Goal: Task Accomplishment & Management: Use online tool/utility

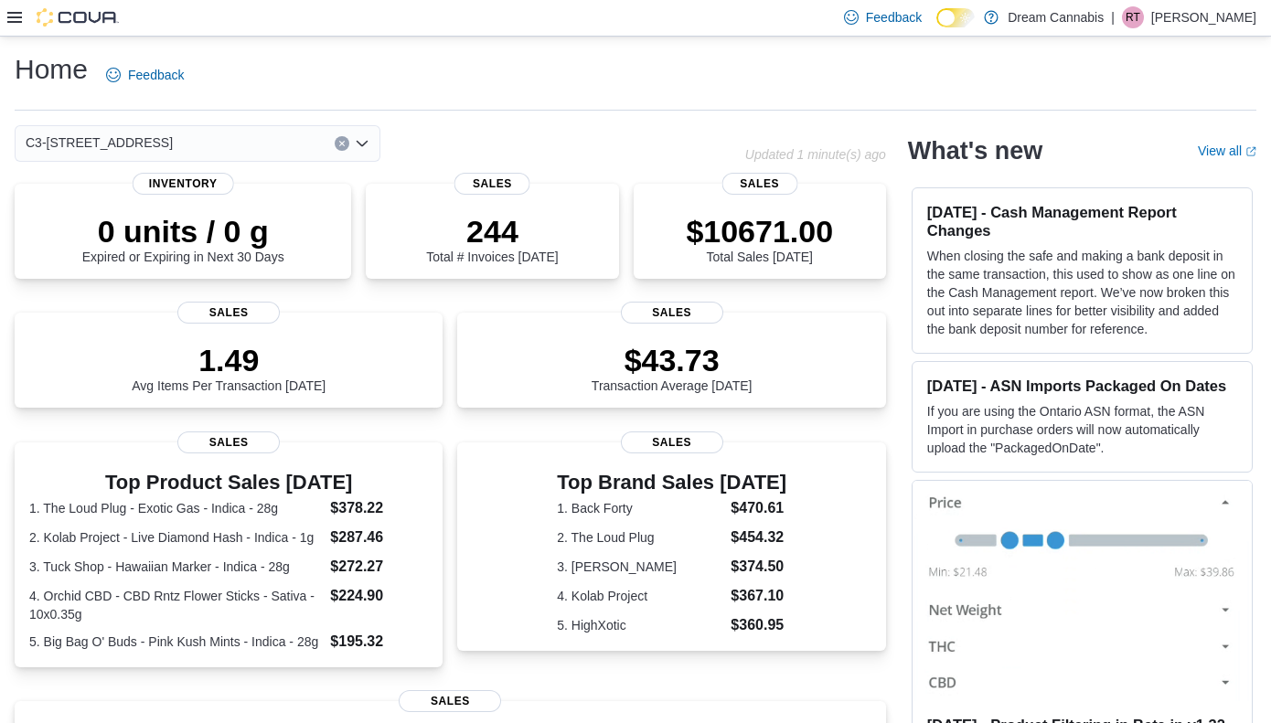
click at [21, 12] on icon at bounding box center [14, 17] width 15 height 11
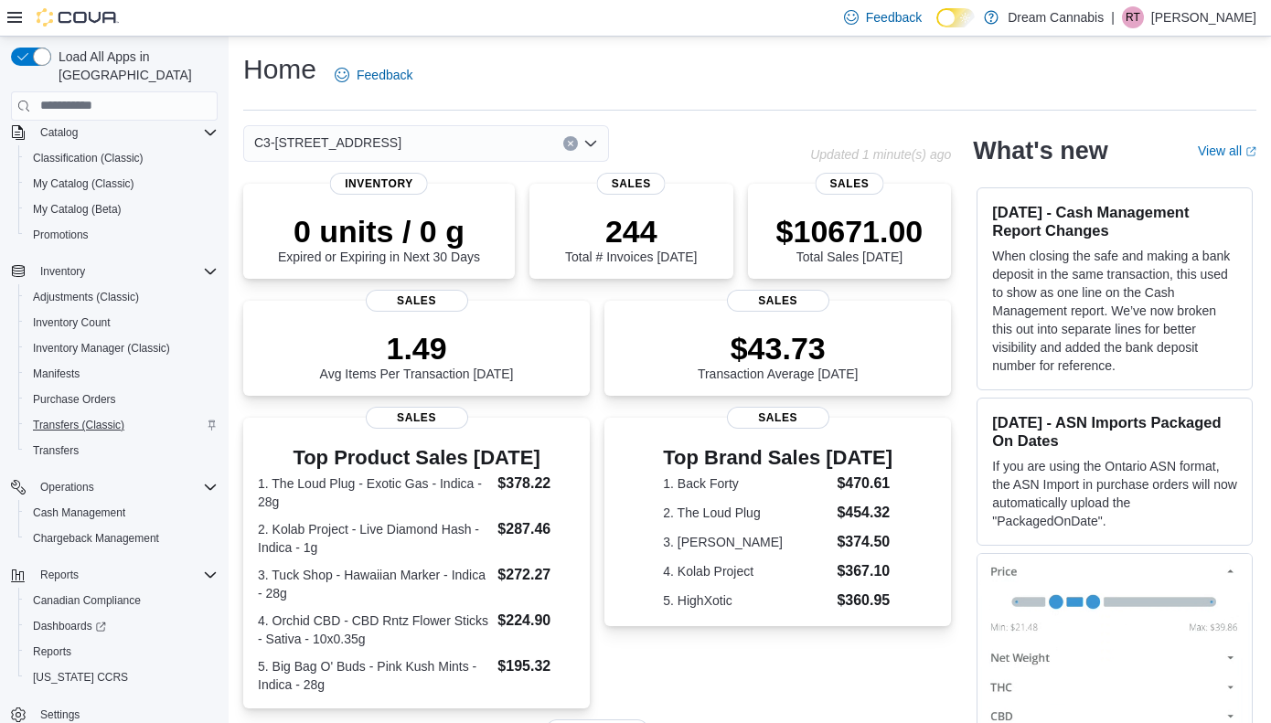
scroll to position [132, 0]
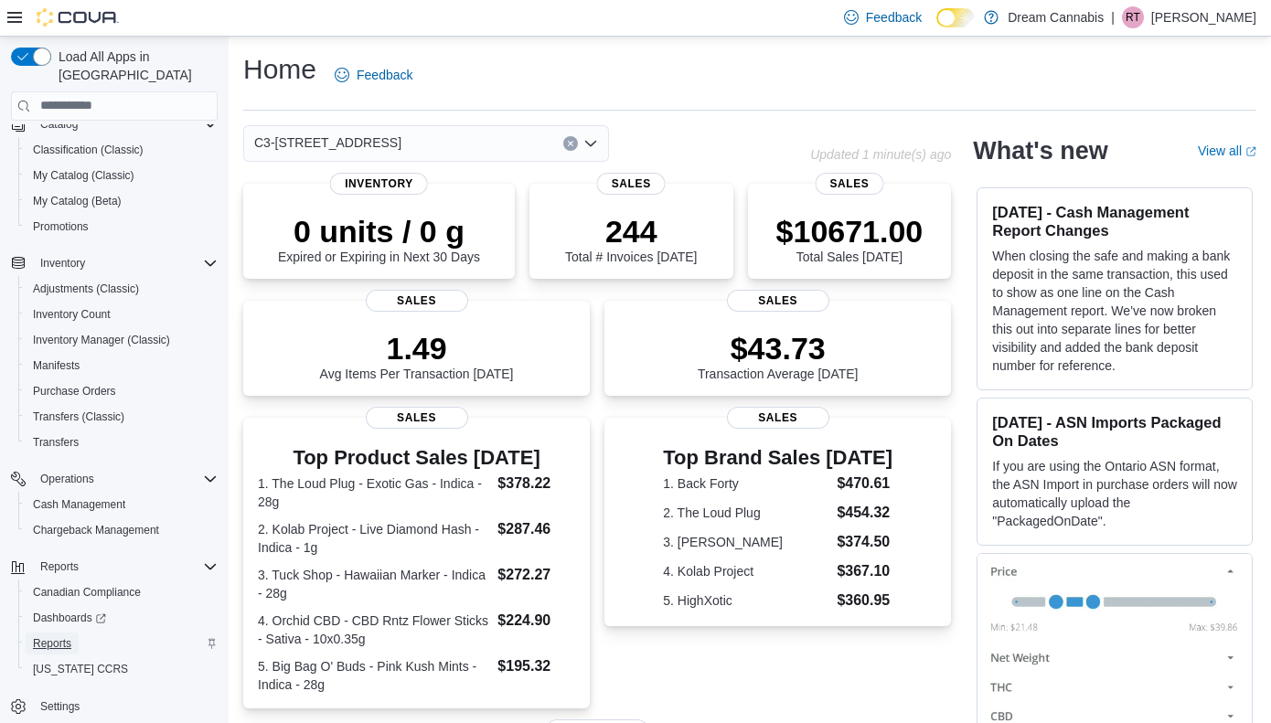
click at [46, 636] on span "Reports" at bounding box center [52, 643] width 38 height 15
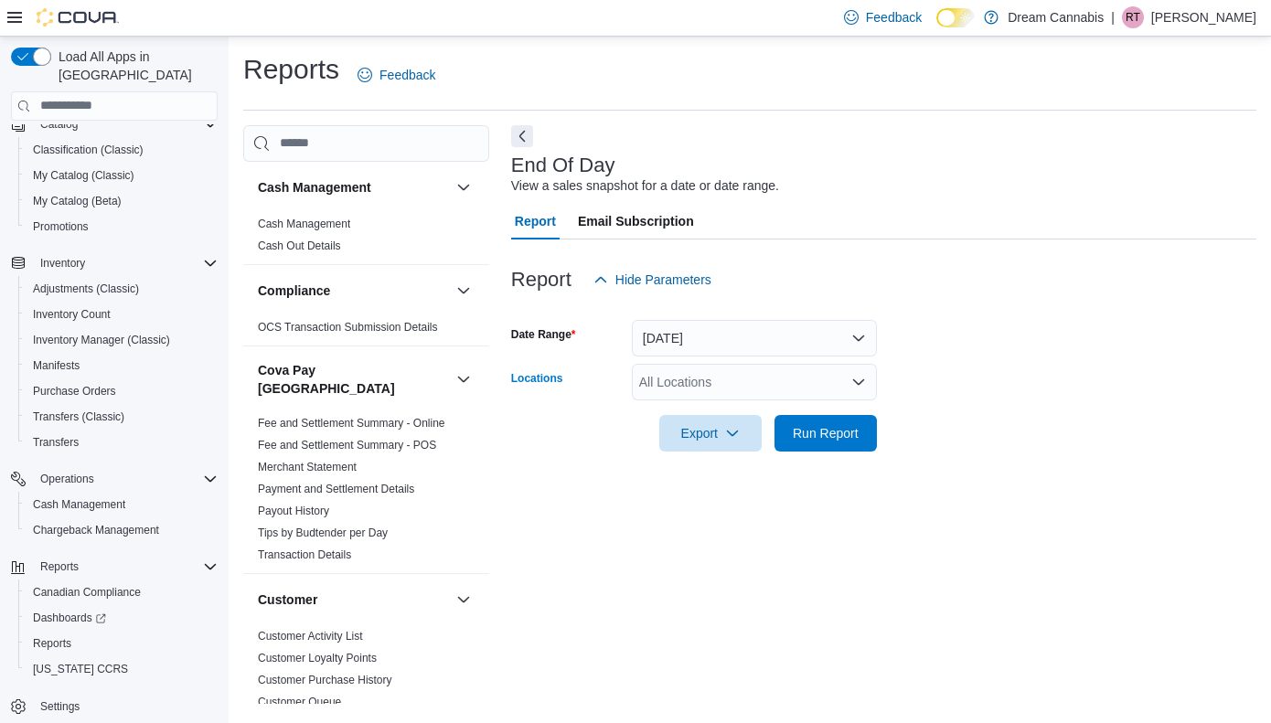
click at [713, 384] on div "All Locations" at bounding box center [754, 382] width 245 height 37
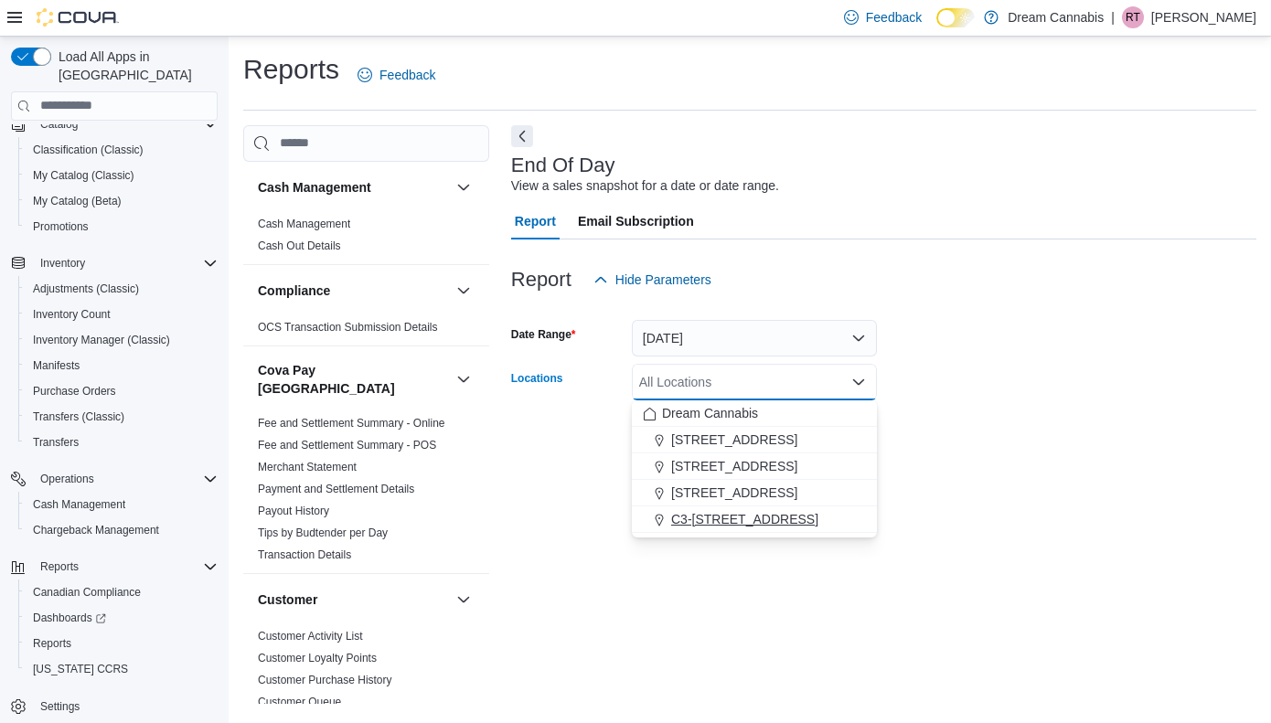
click at [732, 513] on span "C3-[STREET_ADDRESS]" at bounding box center [744, 519] width 147 height 18
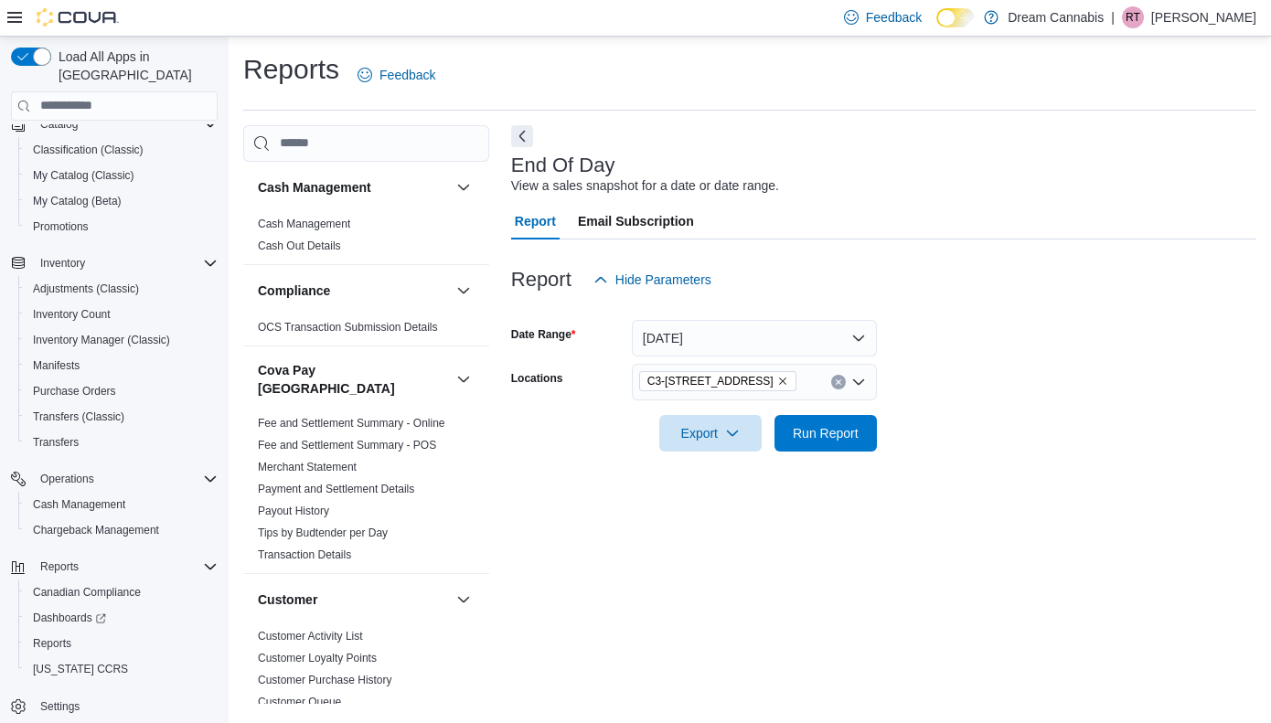
click at [992, 540] on div "End Of Day View a sales snapshot for a date or date range. Report Email Subscri…" at bounding box center [883, 414] width 745 height 579
click at [846, 441] on span "Run Report" at bounding box center [825, 432] width 80 height 37
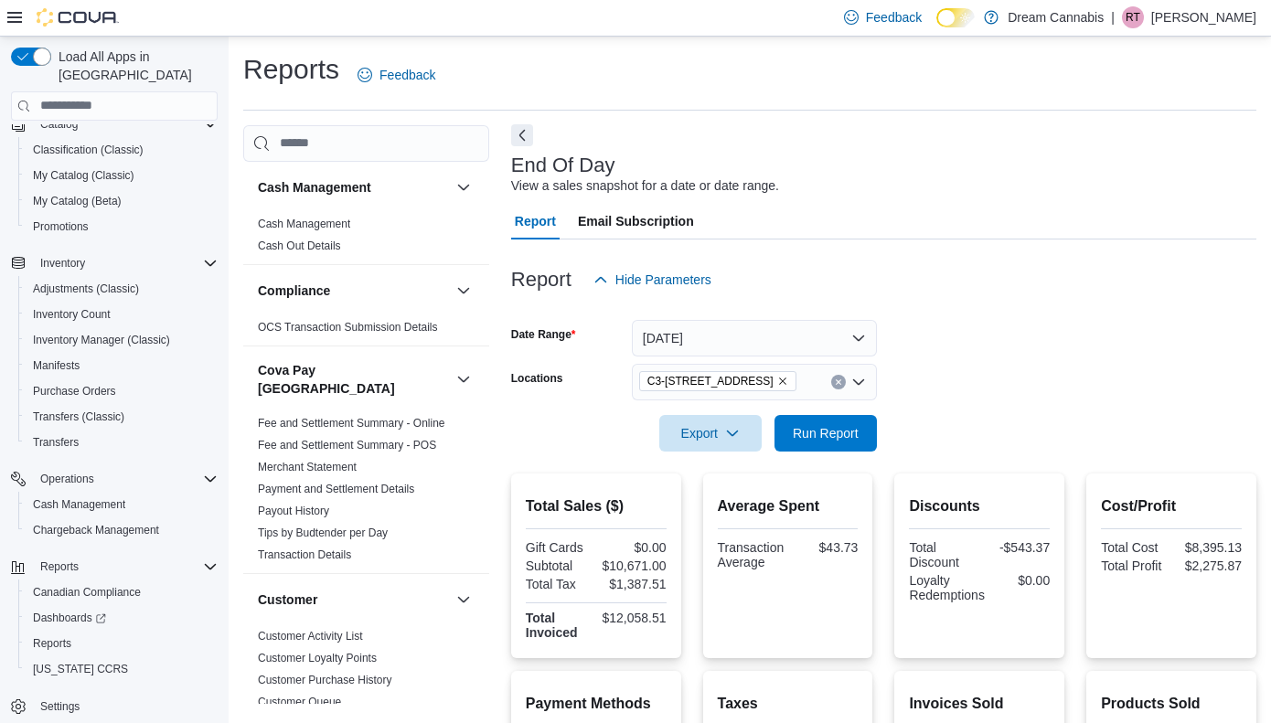
click at [523, 129] on button "Next" at bounding box center [522, 135] width 22 height 22
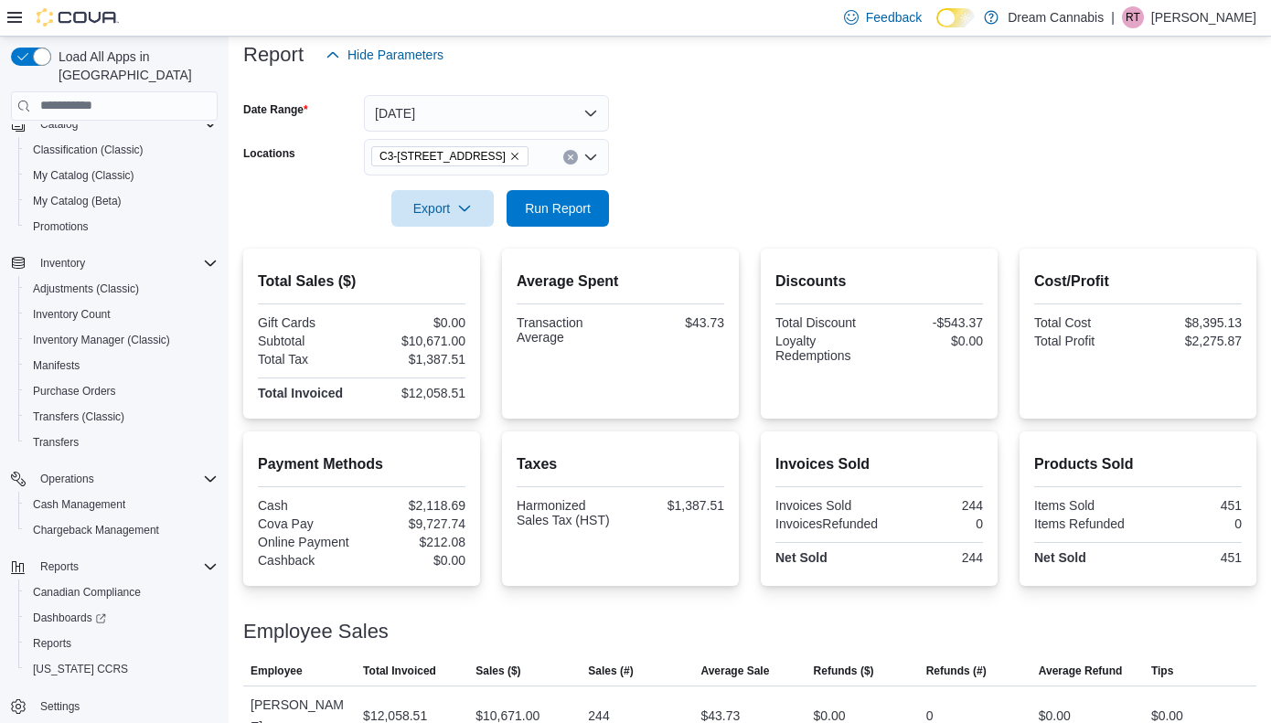
scroll to position [229, 0]
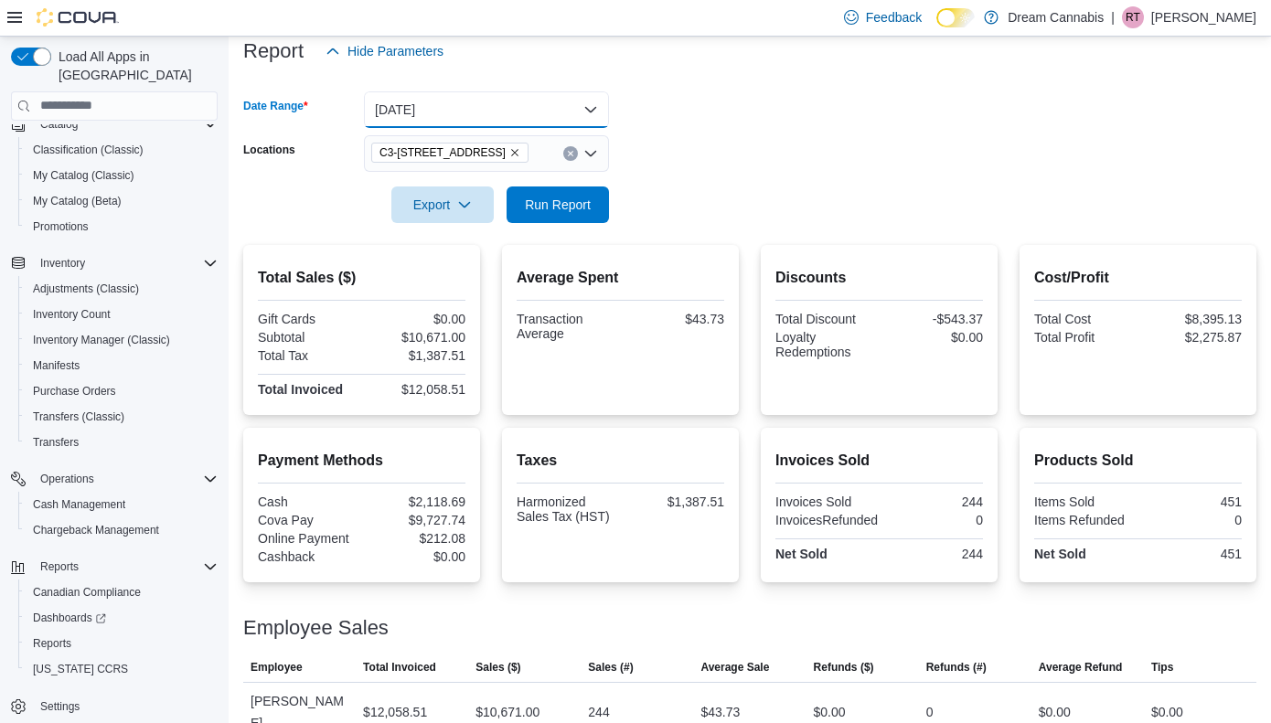
click at [431, 114] on button "[DATE]" at bounding box center [486, 109] width 245 height 37
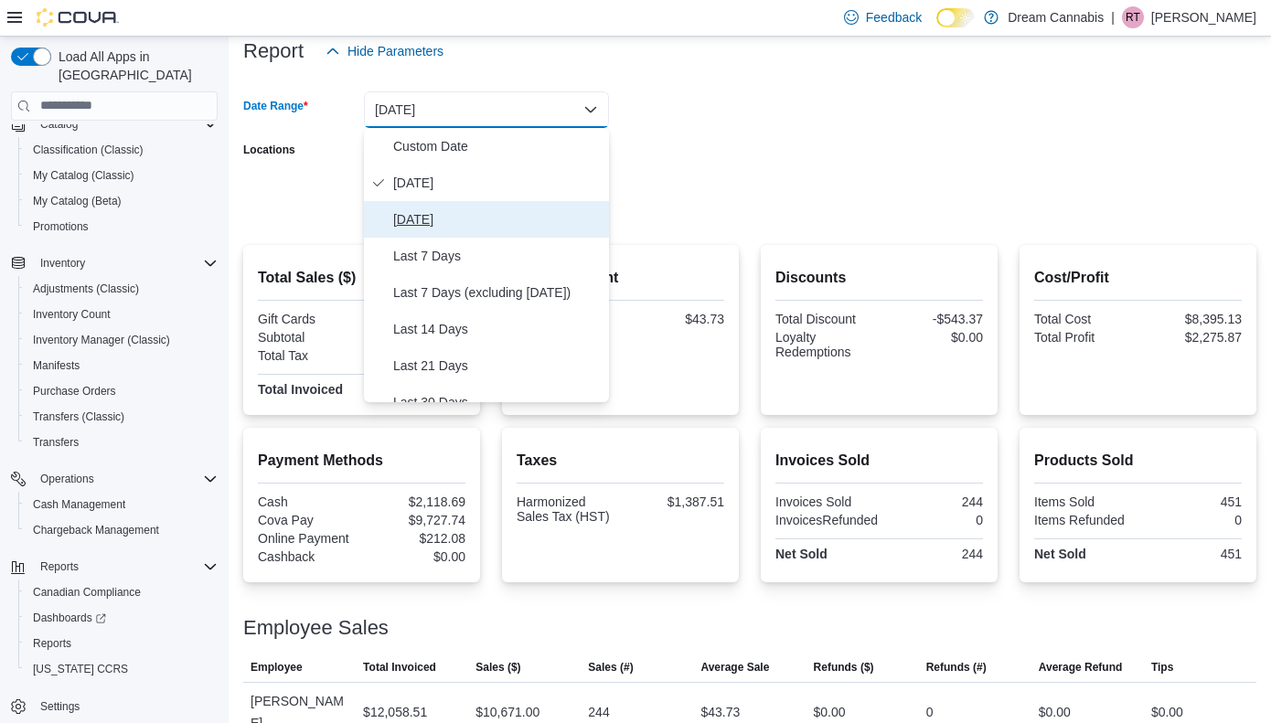
click at [426, 226] on span "[DATE]" at bounding box center [497, 219] width 208 height 22
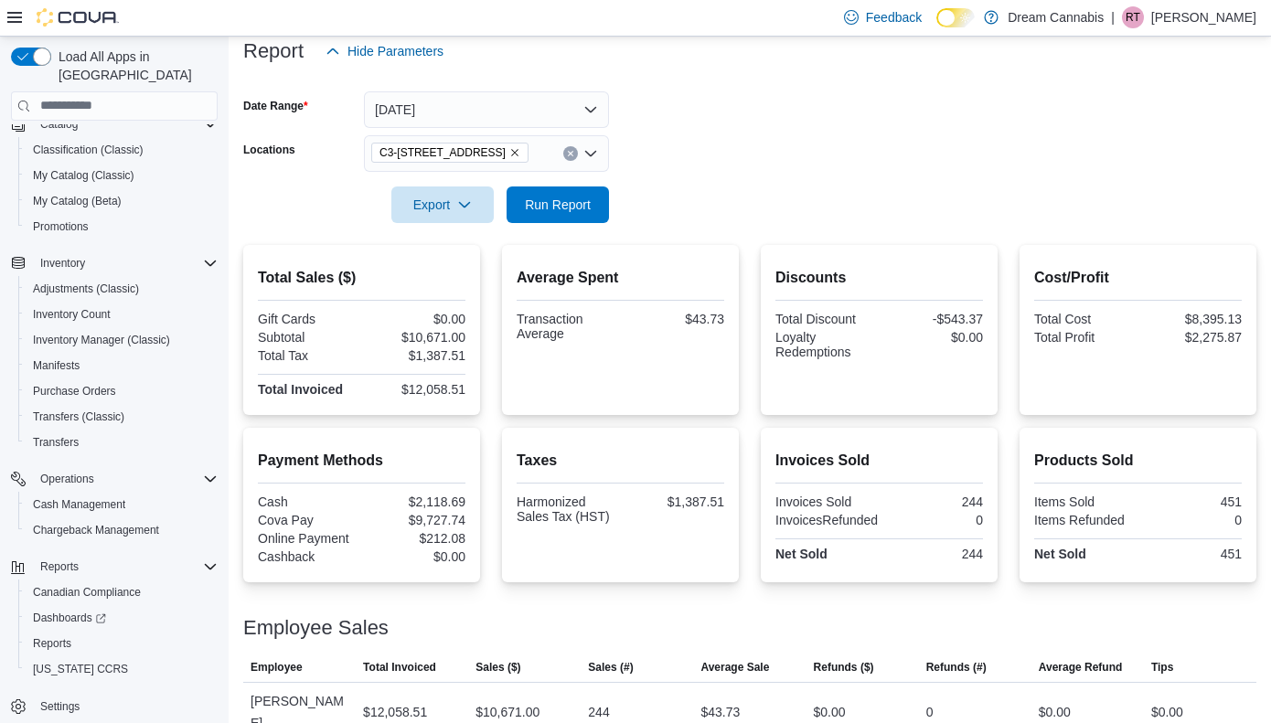
drag, startPoint x: 745, startPoint y: 196, endPoint x: 651, endPoint y: 196, distance: 94.2
click at [745, 196] on form "Date Range [DATE] Locations C3-3000 [GEOGRAPHIC_DATA] Rd Export Run Report" at bounding box center [749, 146] width 1013 height 154
click at [587, 210] on span "Run Report" at bounding box center [558, 204] width 66 height 18
click at [509, 149] on icon "Remove C3-3000 Wellington Rd from selection in this group" at bounding box center [514, 152] width 11 height 11
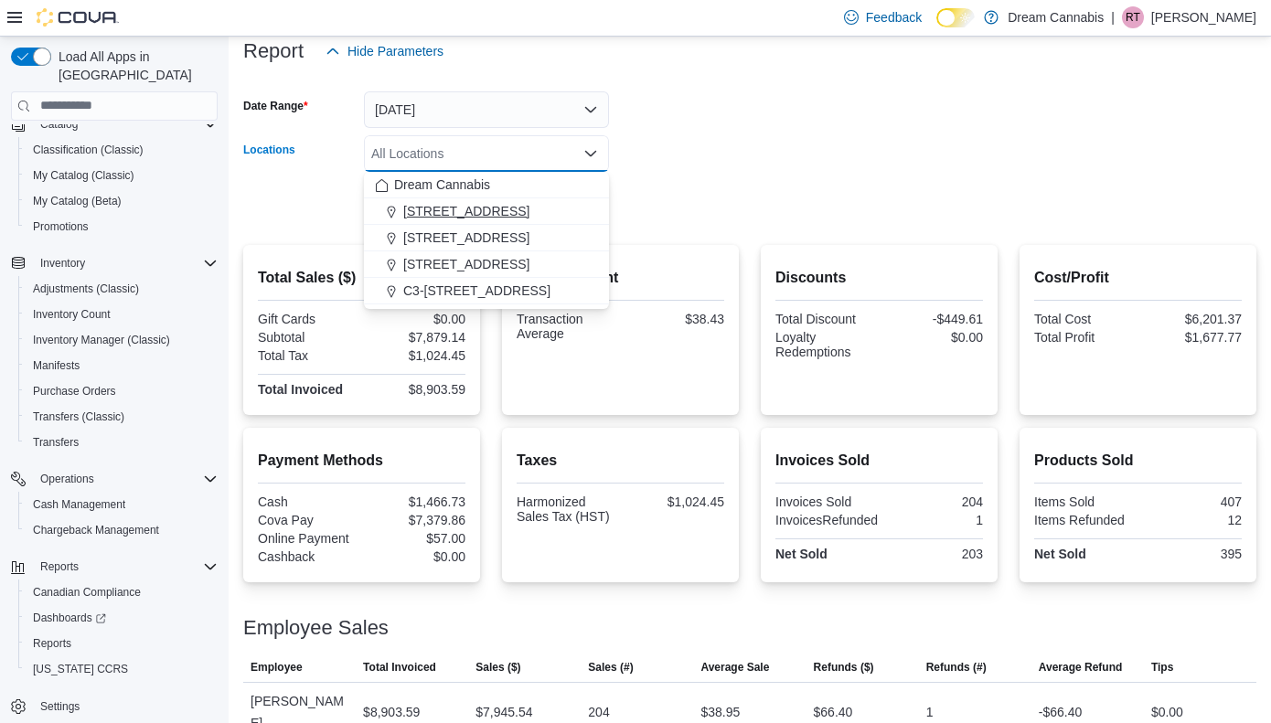
click at [475, 216] on span "[STREET_ADDRESS]" at bounding box center [466, 211] width 126 height 18
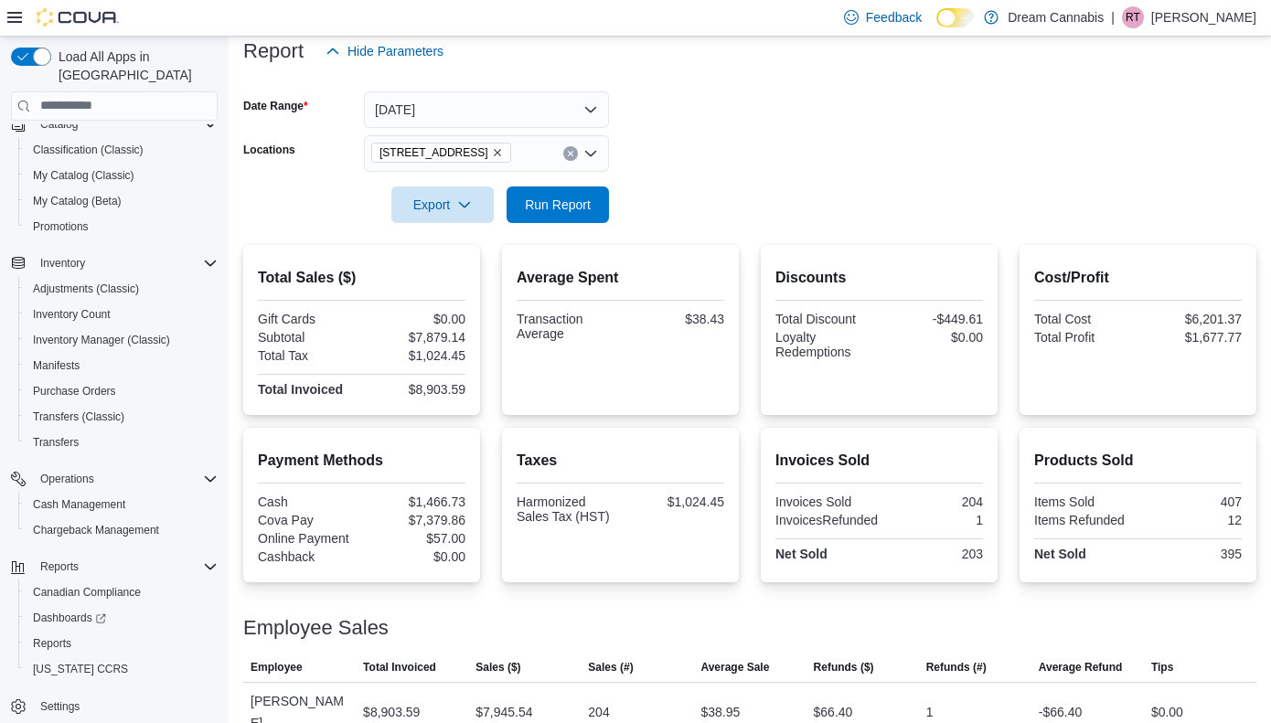
click at [708, 213] on form "Date Range [DATE] Locations [STREET_ADDRESS] Export Run Report" at bounding box center [749, 146] width 1013 height 154
click at [555, 197] on span "Run Report" at bounding box center [558, 204] width 66 height 18
click at [507, 100] on button "[DATE]" at bounding box center [486, 109] width 245 height 37
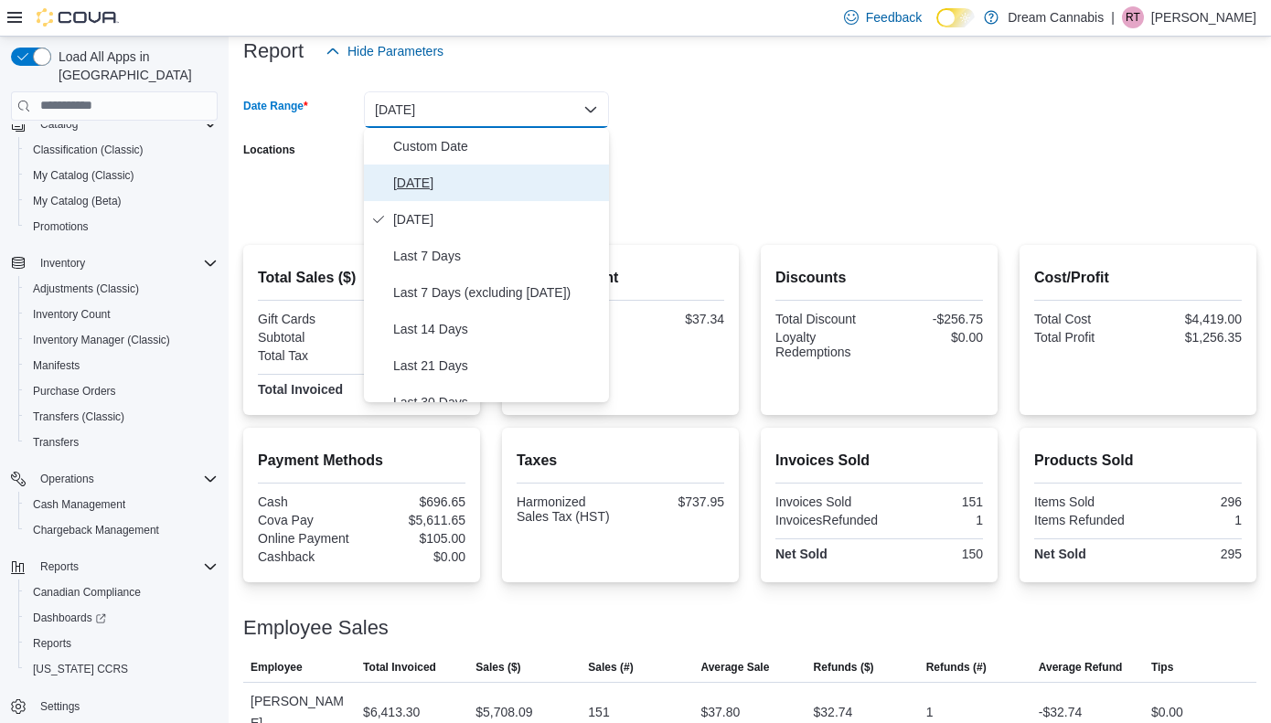
click at [474, 186] on span "[DATE]" at bounding box center [497, 183] width 208 height 22
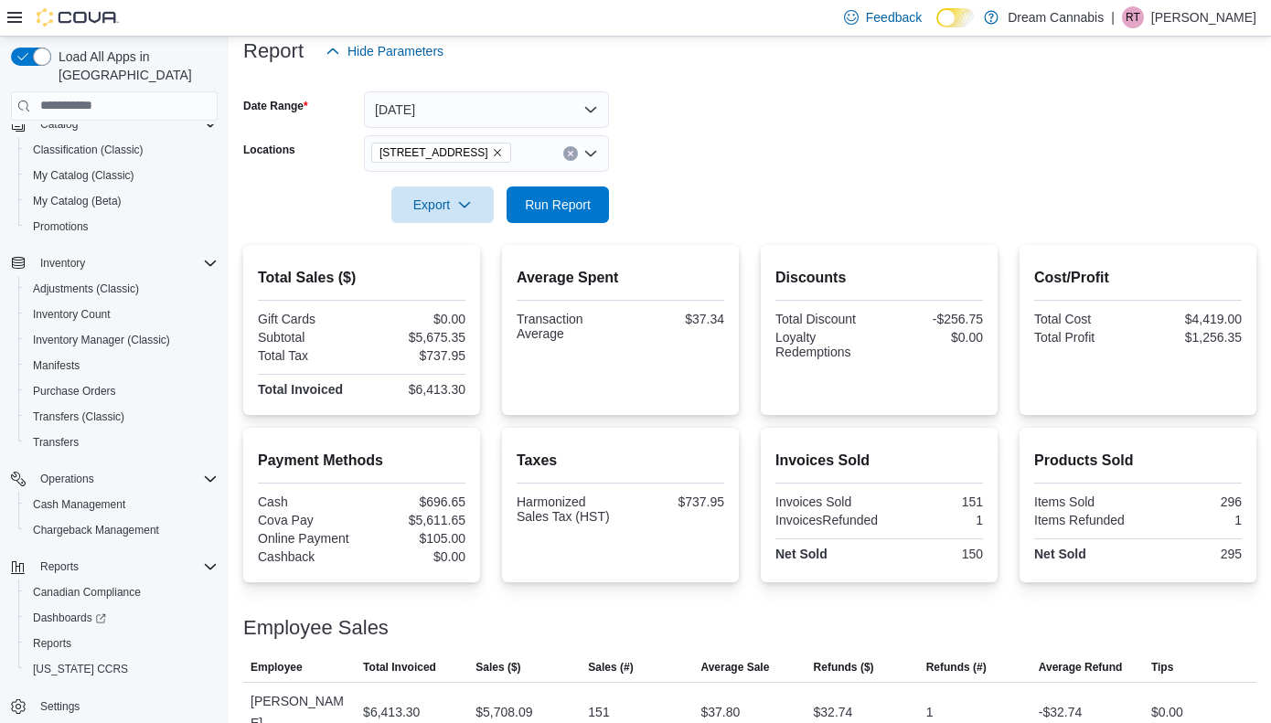
click at [729, 215] on form "Date Range [DATE] Locations [STREET_ADDRESS] Export Run Report" at bounding box center [749, 146] width 1013 height 154
click at [558, 212] on span "Run Report" at bounding box center [557, 204] width 80 height 37
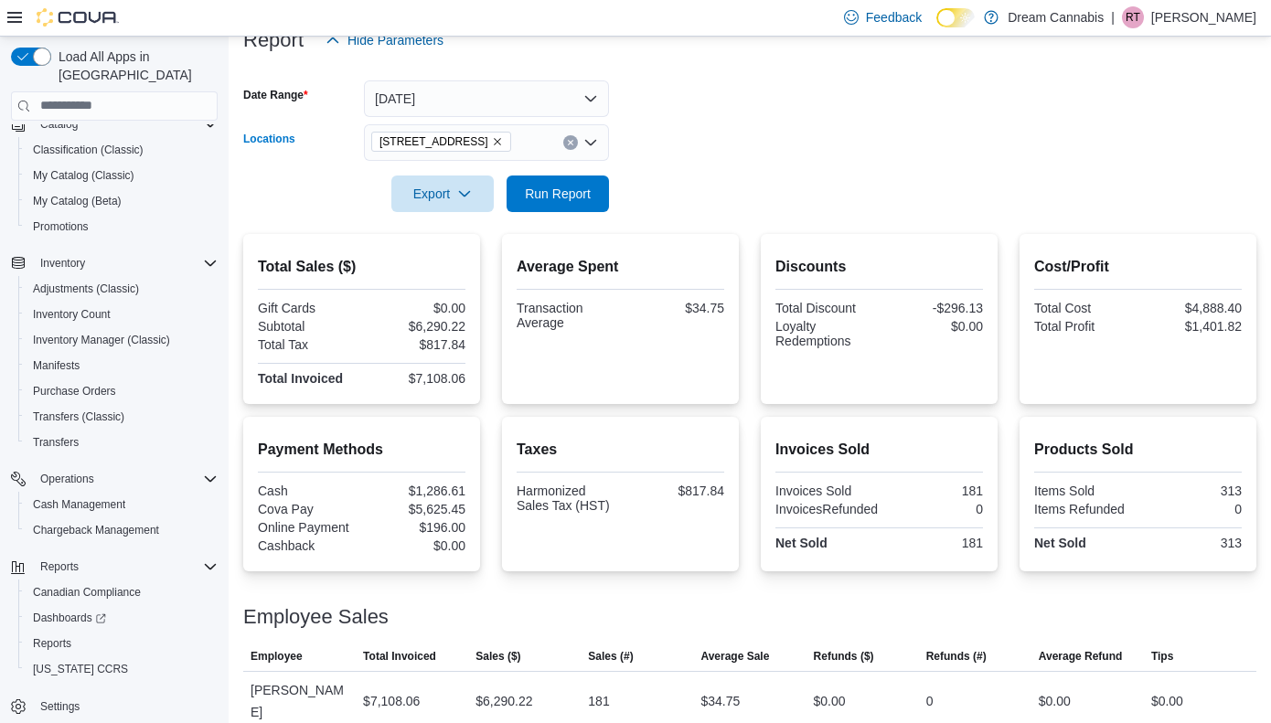
click at [503, 139] on icon "Remove 1B-250 Greenbank Rd from selection in this group" at bounding box center [497, 141] width 11 height 11
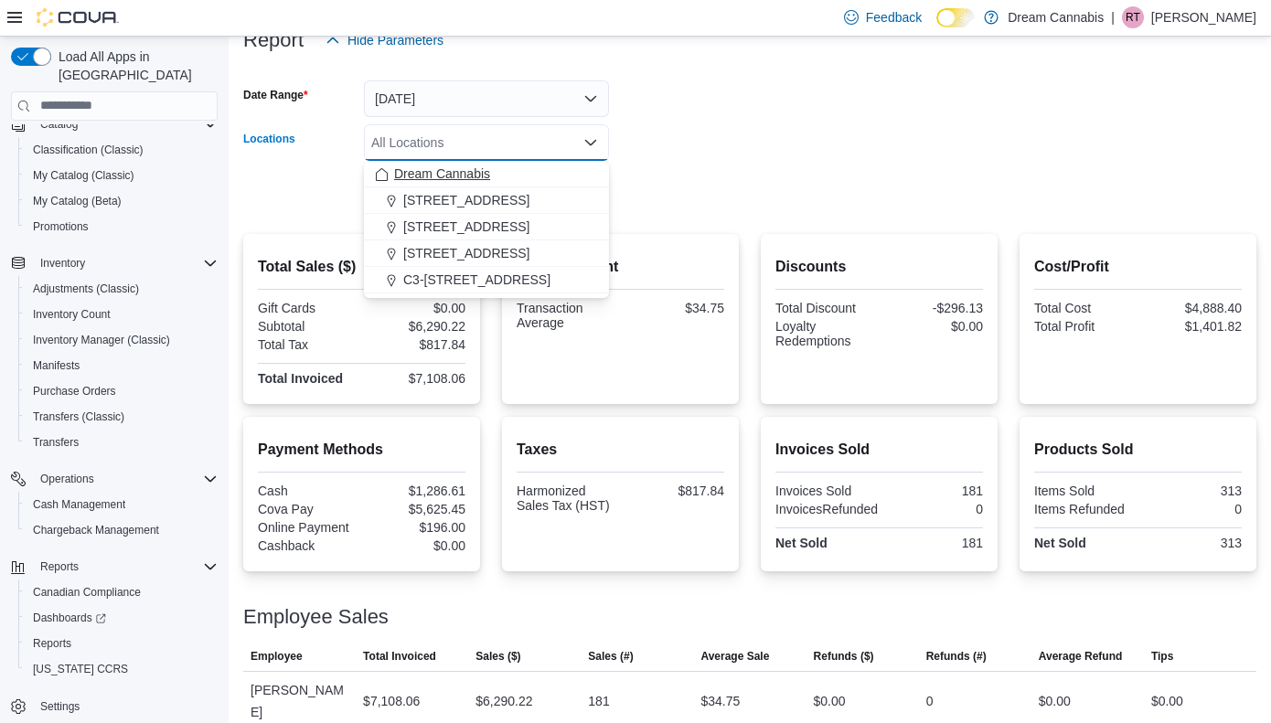
click at [479, 176] on span "Dream Cannabis" at bounding box center [442, 174] width 96 height 18
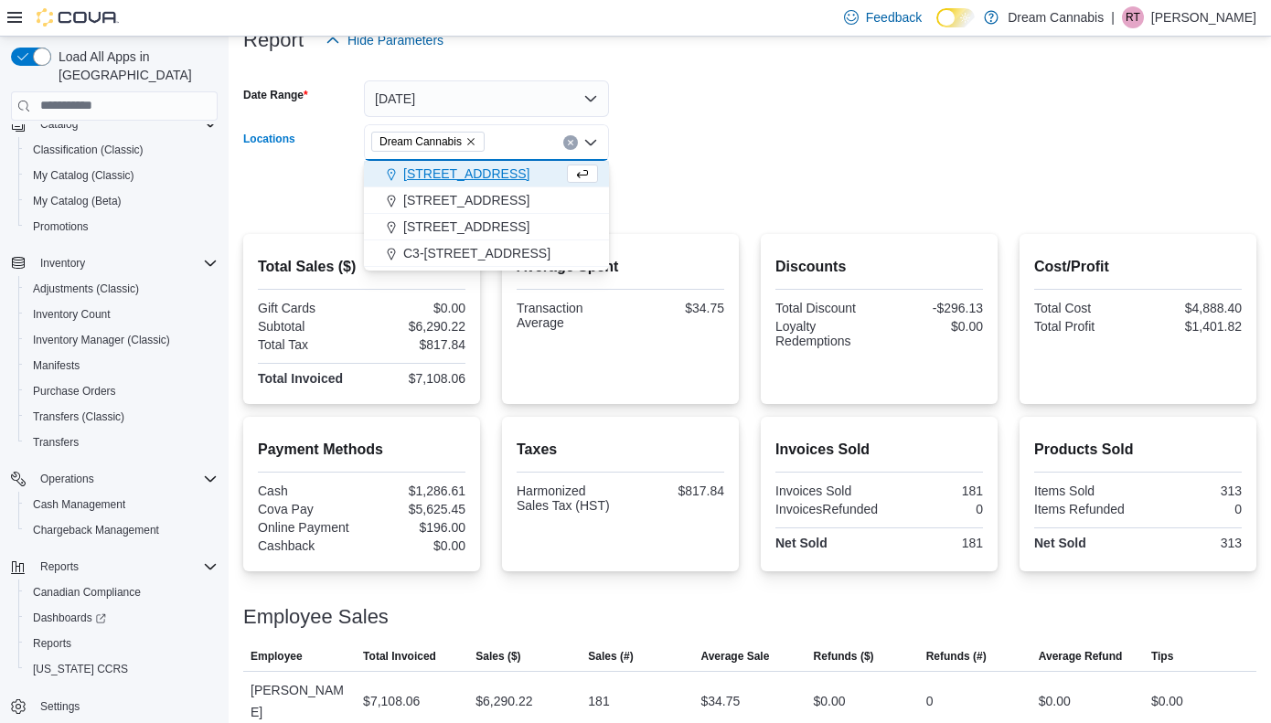
click at [695, 168] on div at bounding box center [749, 168] width 1013 height 15
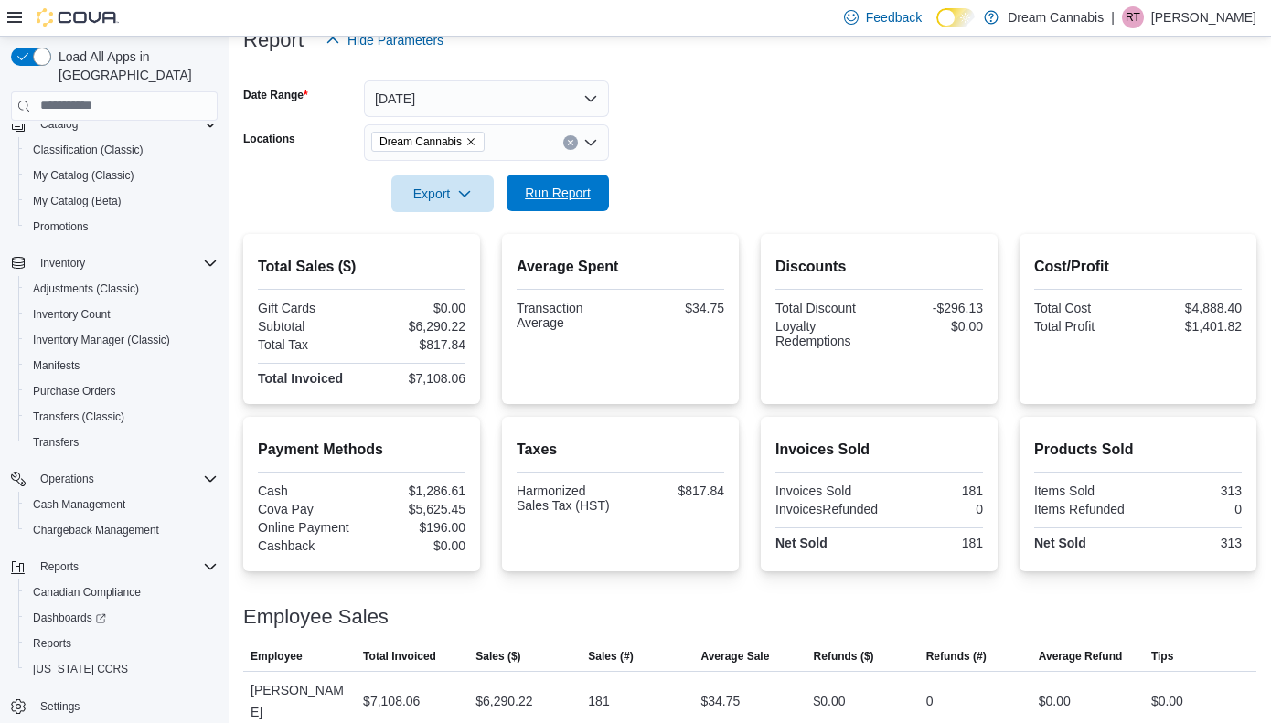
click at [529, 195] on span "Run Report" at bounding box center [558, 193] width 66 height 18
